Goal: Task Accomplishment & Management: Manage account settings

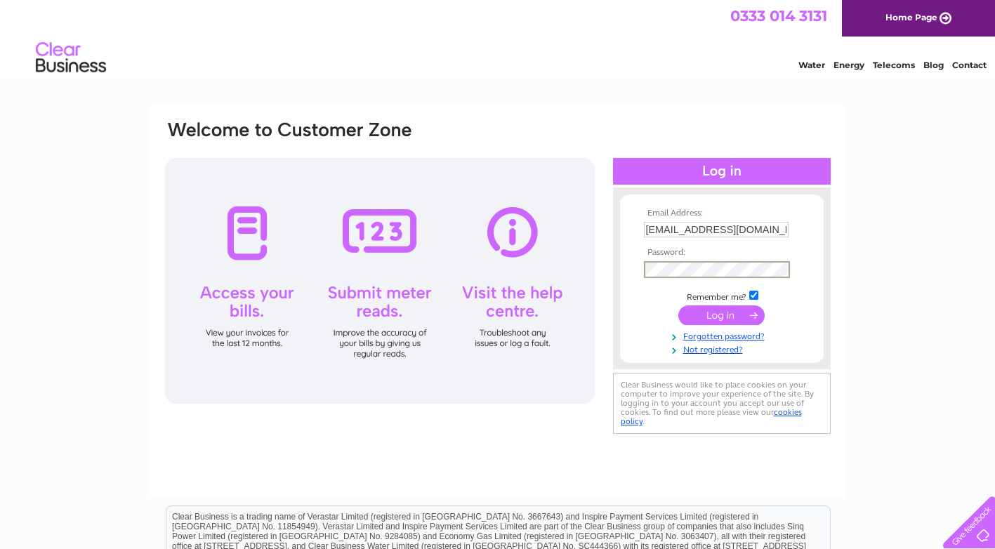
click at [678, 305] on input "submit" at bounding box center [721, 315] width 86 height 20
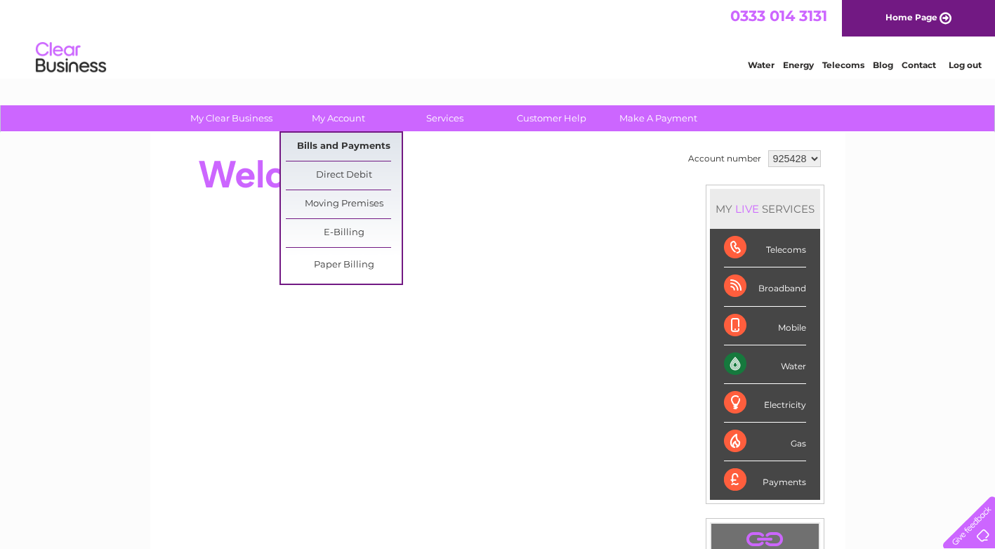
click at [313, 146] on link "Bills and Payments" at bounding box center [344, 147] width 116 height 28
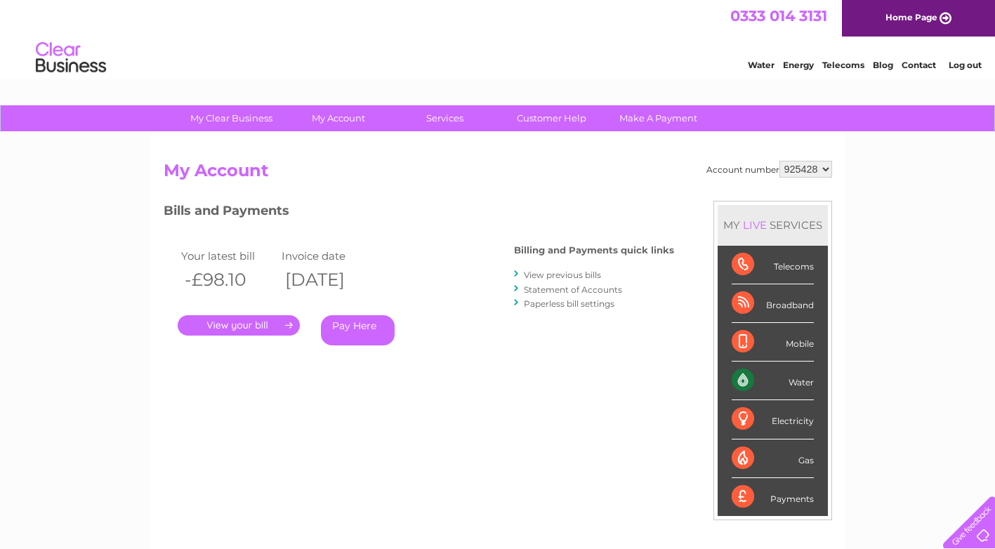
click at [235, 327] on link "." at bounding box center [239, 325] width 122 height 20
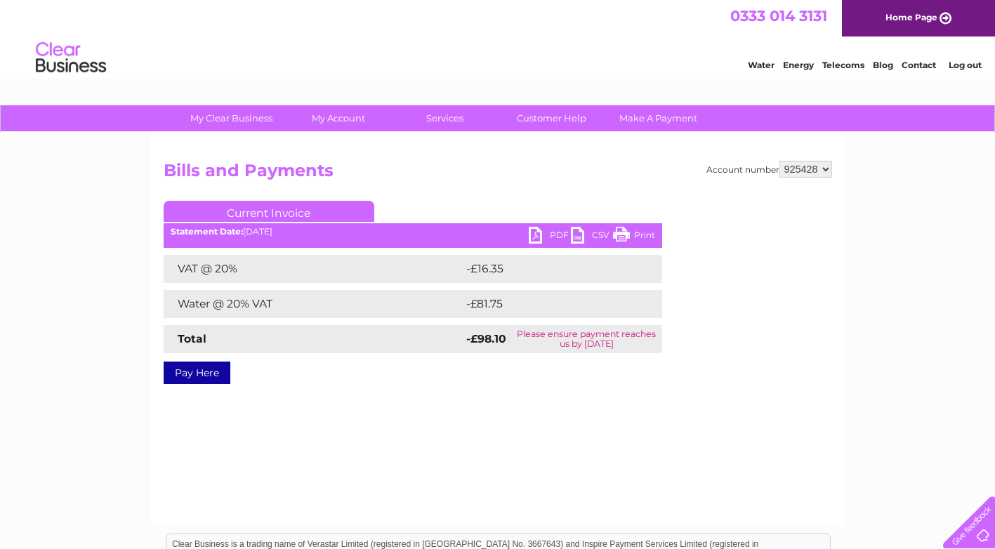
click at [532, 235] on link "PDF" at bounding box center [550, 237] width 42 height 20
